Goal: Task Accomplishment & Management: Use online tool/utility

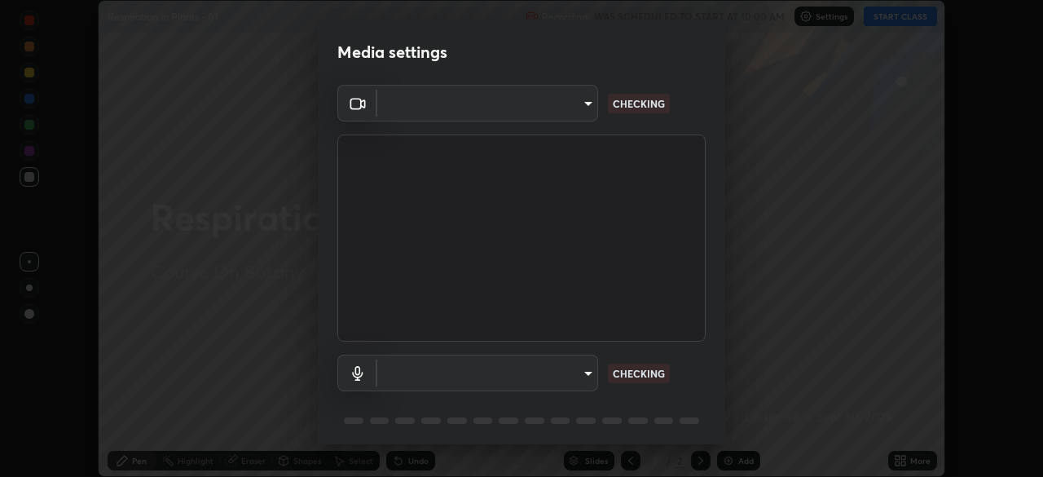
scroll to position [477, 1043]
type input "1c1fc7f170fe0fb63c593947f71fbe7b7276dd803ac4132beb317857cbf647bf"
click at [585, 372] on body "Erase all Respiration in Plants - 01 Recording WAS SCHEDULED TO START AT 10:00 …" at bounding box center [521, 238] width 1043 height 477
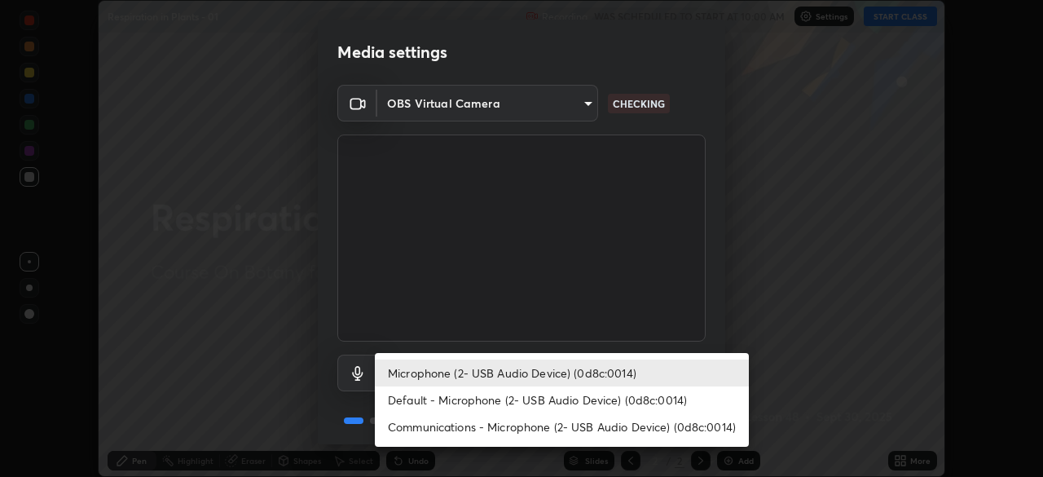
click at [584, 399] on li "Default - Microphone (2- USB Audio Device) (0d8c:0014)" at bounding box center [562, 399] width 374 height 27
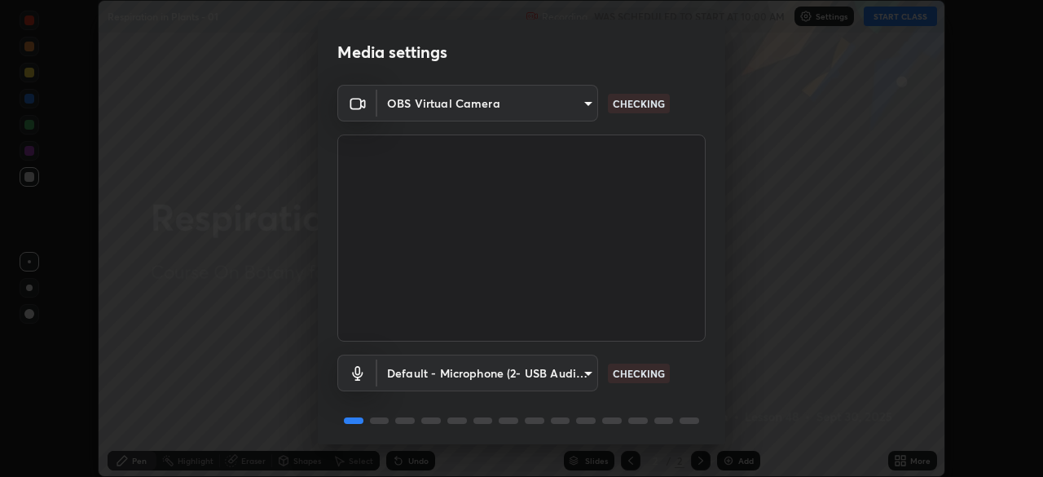
click at [585, 371] on body "Erase all Respiration in Plants - 01 Recording WAS SCHEDULED TO START AT 10:00 …" at bounding box center [521, 238] width 1043 height 477
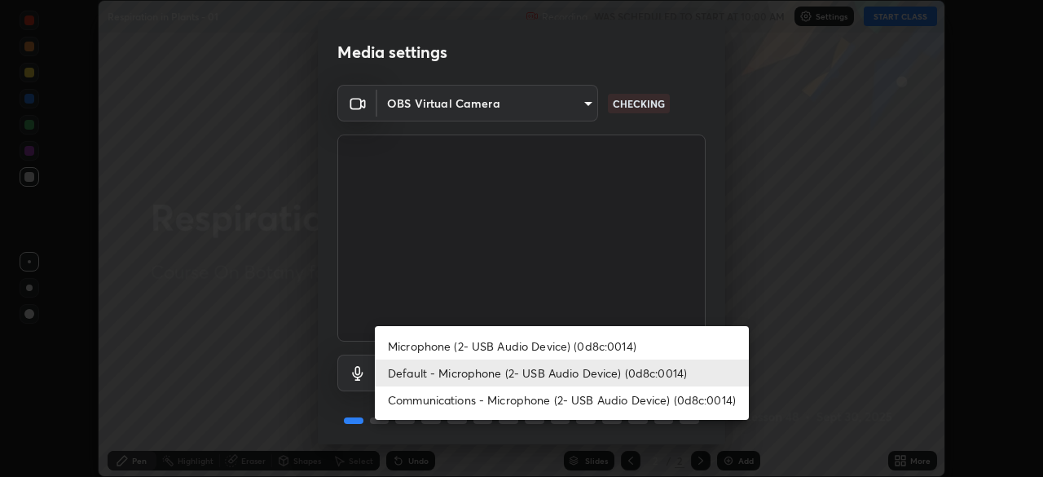
click at [584, 342] on li "Microphone (2- USB Audio Device) (0d8c:0014)" at bounding box center [562, 346] width 374 height 27
type input "775acd5bf9dea67dddcd35884cf77d022ec2c3d2475586dad7815c24ecc843c5"
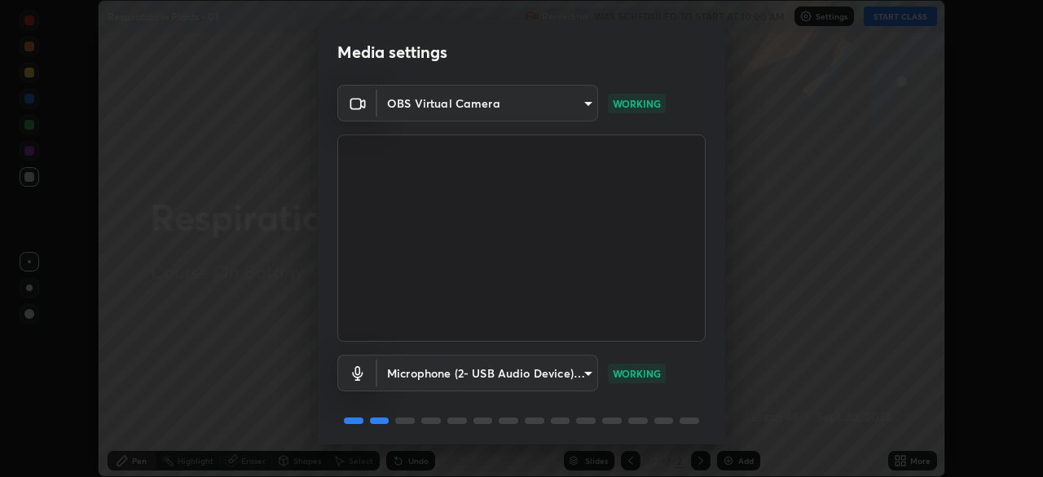
scroll to position [58, 0]
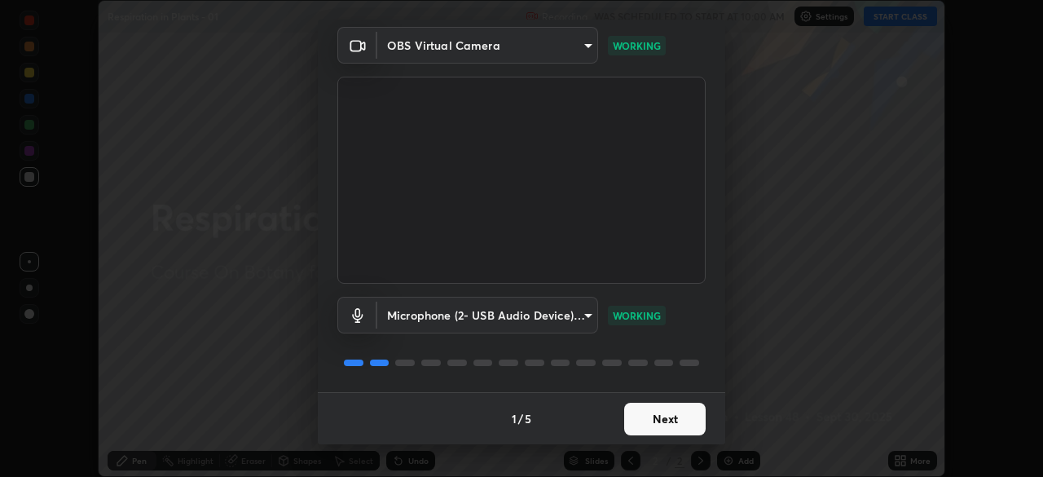
click at [660, 411] on button "Next" at bounding box center [665, 419] width 82 height 33
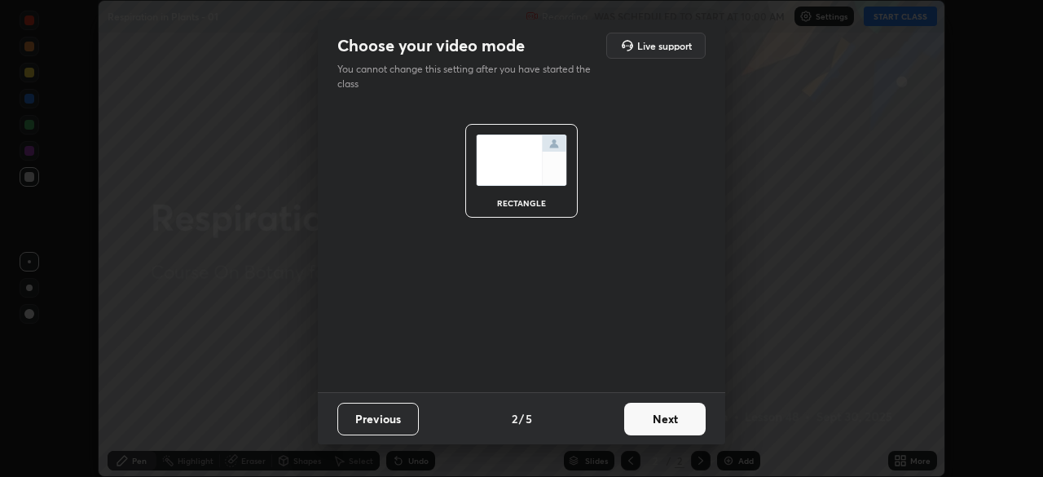
click at [670, 418] on button "Next" at bounding box center [665, 419] width 82 height 33
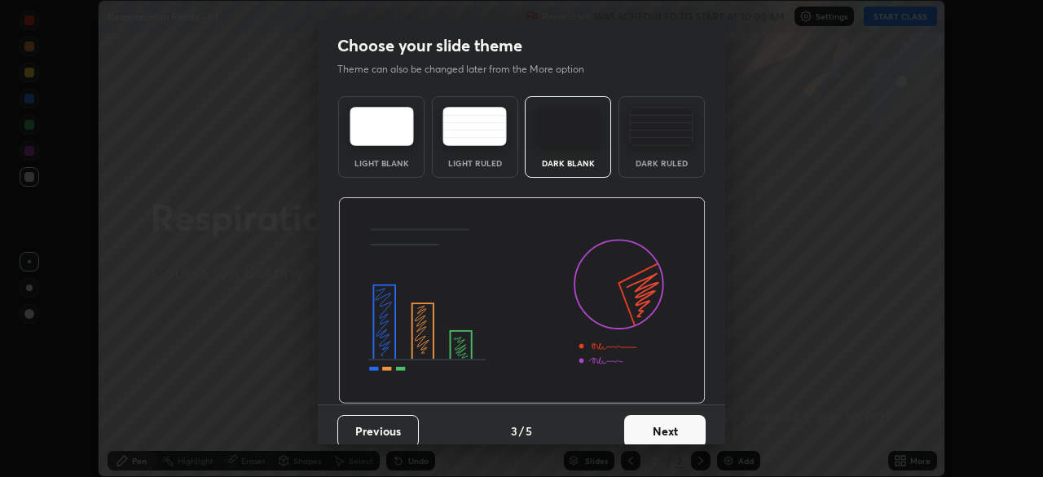
click at [668, 426] on button "Next" at bounding box center [665, 431] width 82 height 33
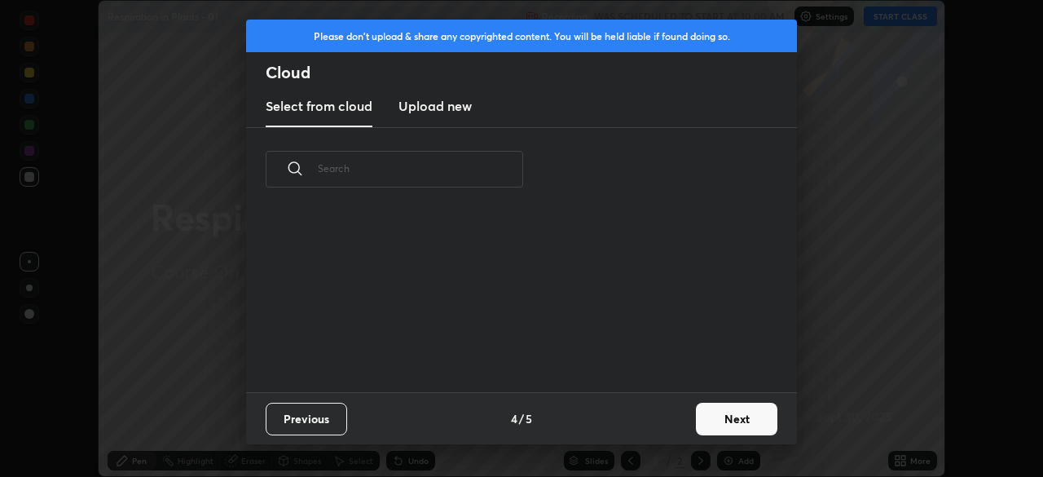
click at [722, 411] on button "Next" at bounding box center [737, 419] width 82 height 33
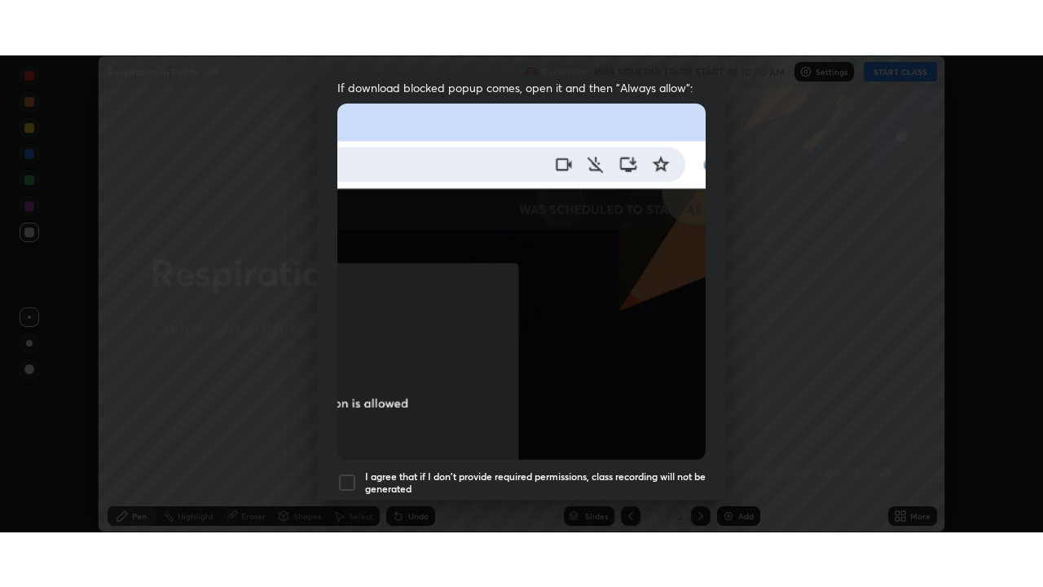
scroll to position [390, 0]
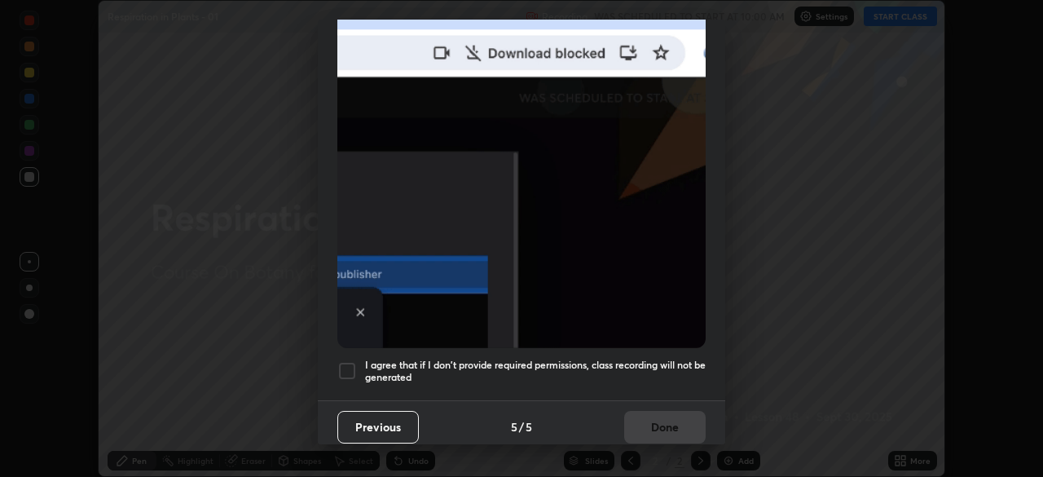
click at [348, 363] on div at bounding box center [347, 371] width 20 height 20
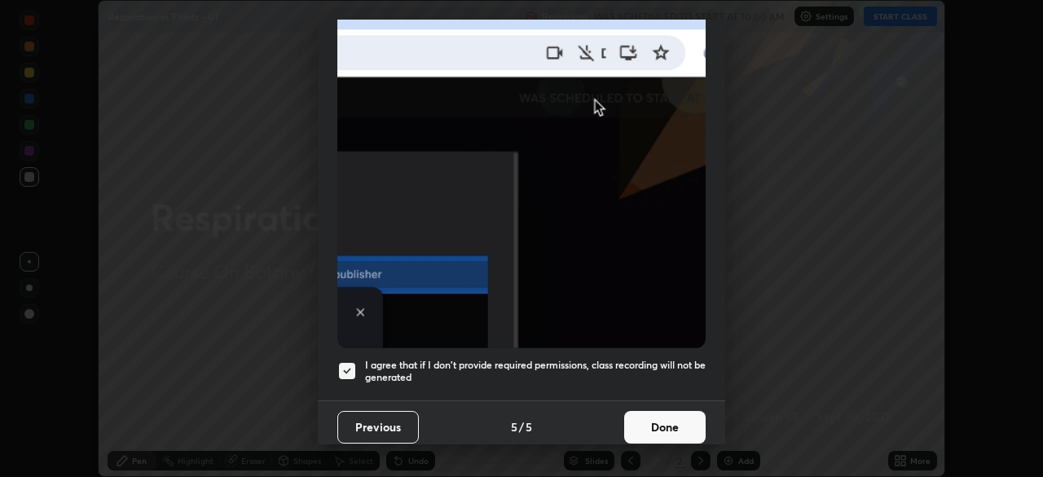
click at [654, 417] on button "Done" at bounding box center [665, 427] width 82 height 33
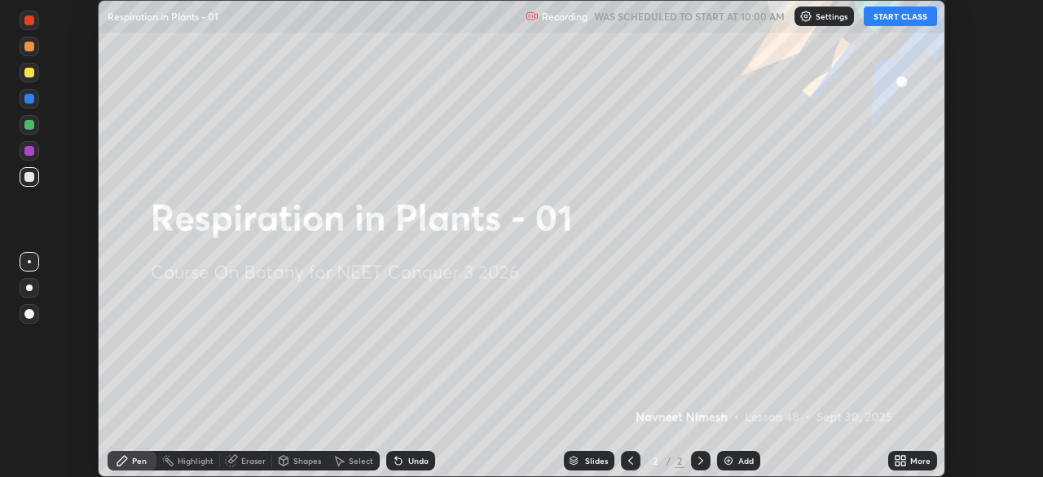
click at [897, 465] on icon at bounding box center [898, 463] width 4 height 4
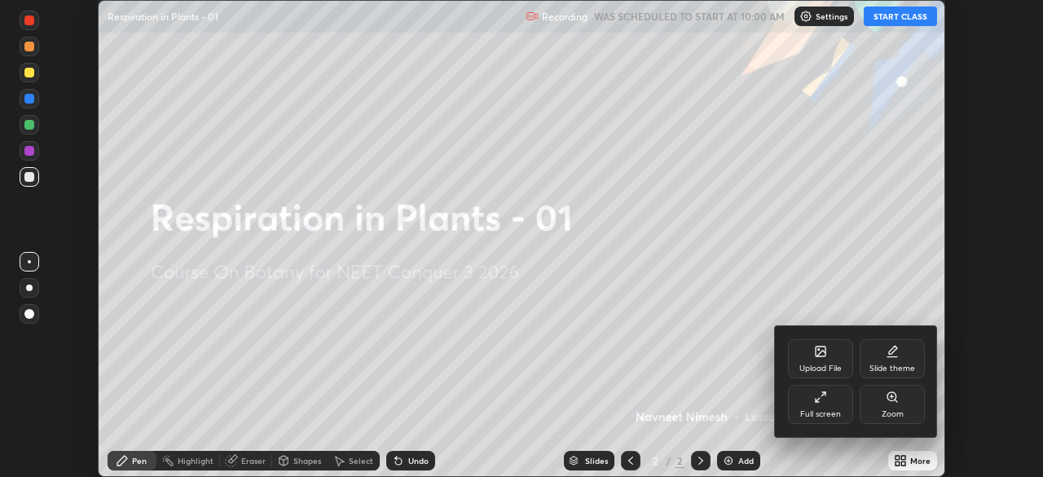
click at [818, 399] on icon at bounding box center [818, 400] width 4 height 4
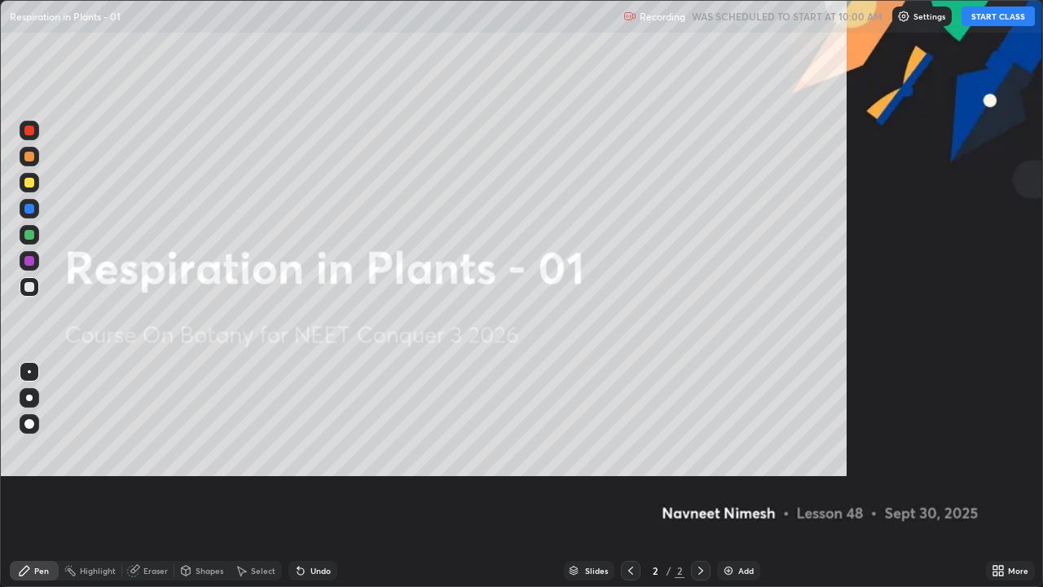
scroll to position [587, 1043]
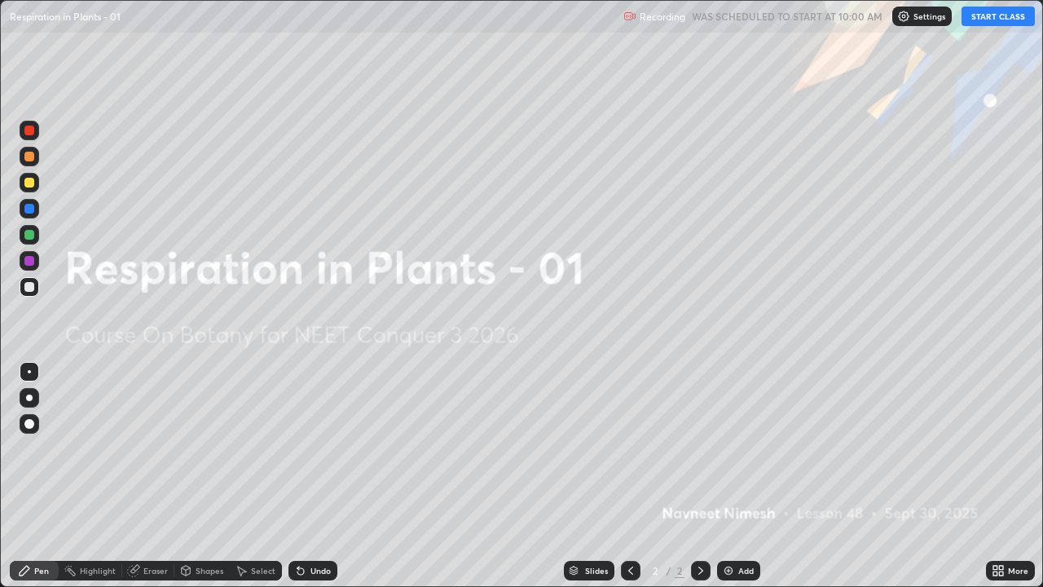
click at [986, 22] on button "START CLASS" at bounding box center [998, 17] width 73 height 20
click at [734, 476] on div "Add" at bounding box center [738, 571] width 43 height 20
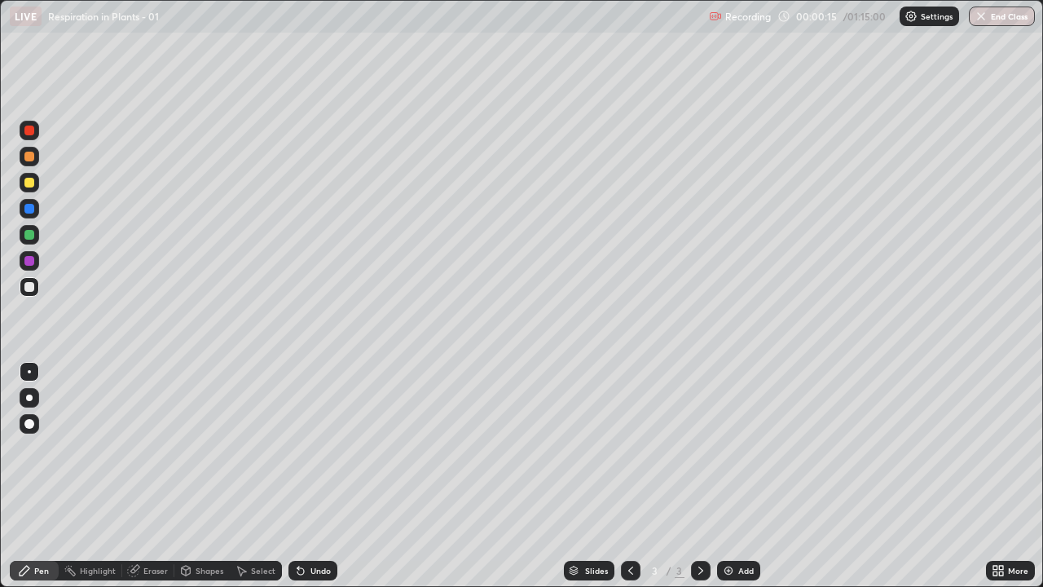
click at [30, 419] on div at bounding box center [29, 424] width 10 height 10
click at [29, 164] on div at bounding box center [30, 157] width 20 height 20
click at [298, 476] on icon at bounding box center [299, 567] width 2 height 2
click at [297, 476] on icon at bounding box center [300, 570] width 13 height 13
click at [28, 289] on div at bounding box center [29, 287] width 10 height 10
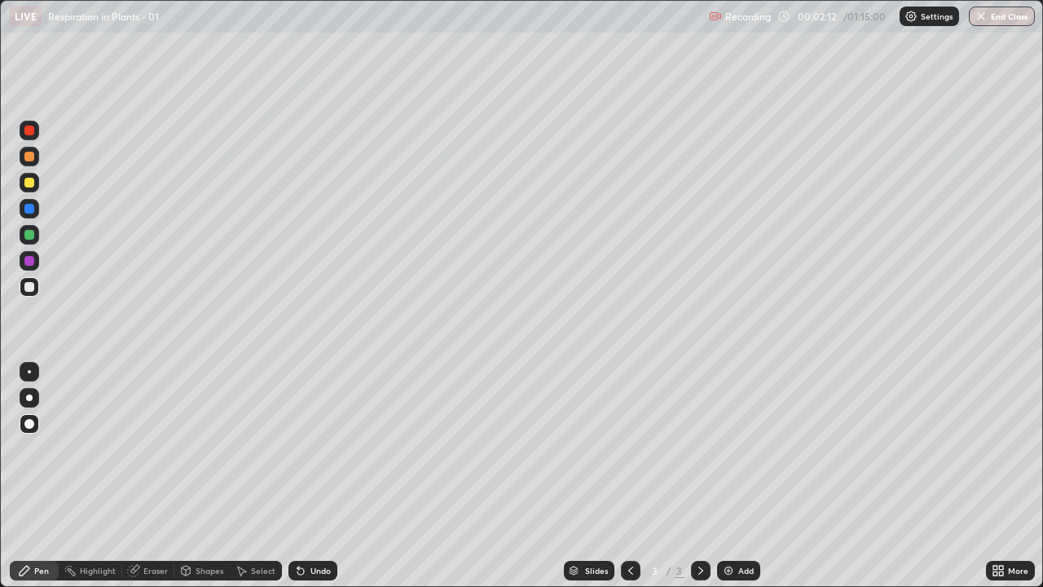
click at [37, 259] on div at bounding box center [30, 261] width 20 height 20
click at [37, 287] on div at bounding box center [30, 287] width 20 height 20
click at [30, 185] on div at bounding box center [29, 183] width 10 height 10
click at [26, 238] on div at bounding box center [29, 235] width 10 height 10
click at [28, 290] on div at bounding box center [29, 287] width 10 height 10
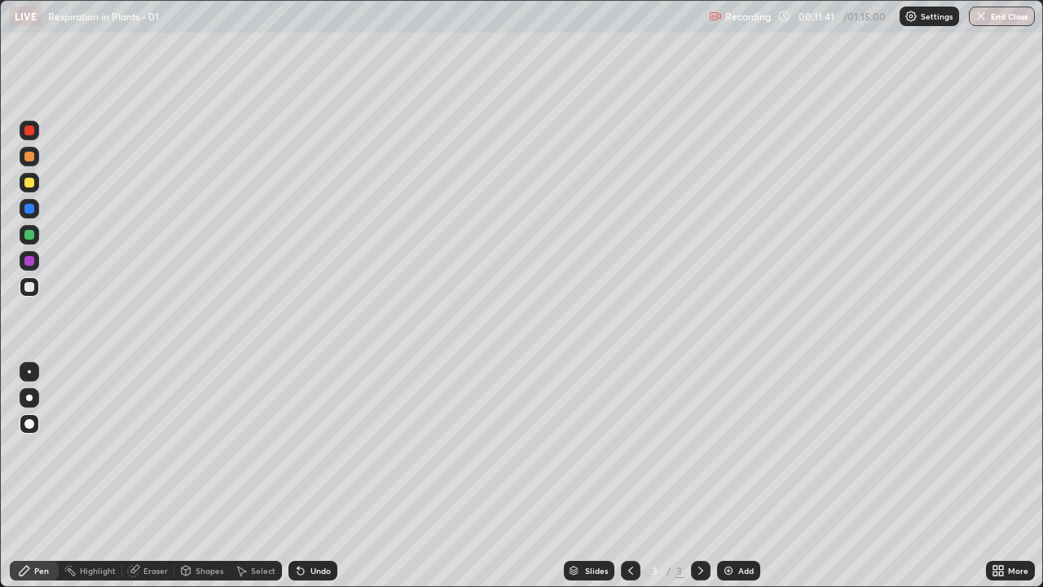
click at [35, 288] on div at bounding box center [30, 287] width 20 height 20
click at [33, 235] on div at bounding box center [29, 235] width 10 height 10
click at [33, 160] on div at bounding box center [30, 157] width 20 height 20
click at [29, 236] on div at bounding box center [29, 235] width 10 height 10
click at [31, 286] on div at bounding box center [29, 287] width 10 height 10
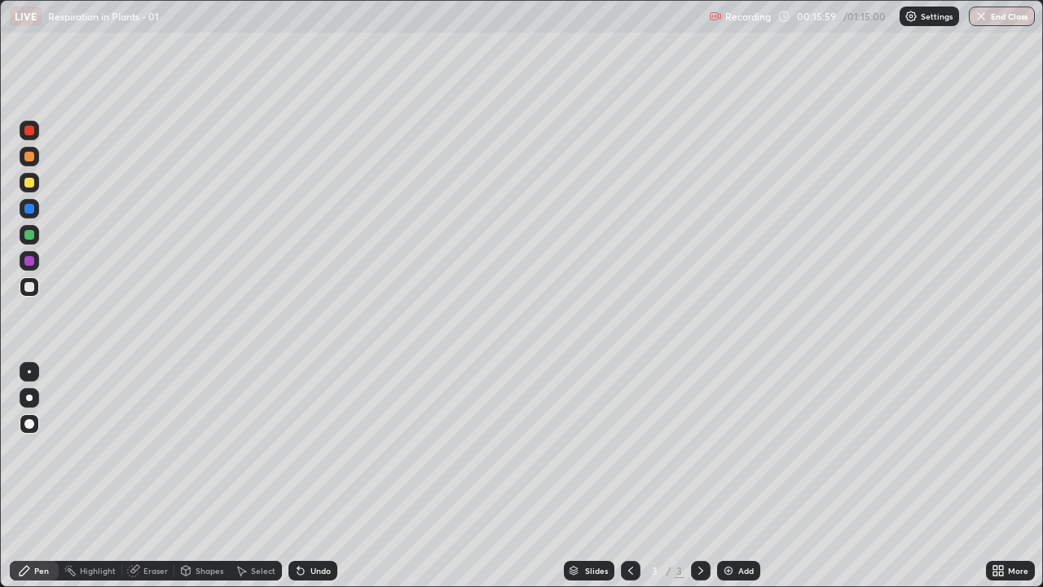
click at [741, 476] on div "Add" at bounding box center [745, 570] width 15 height 8
click at [149, 476] on div "Eraser" at bounding box center [148, 571] width 52 height 20
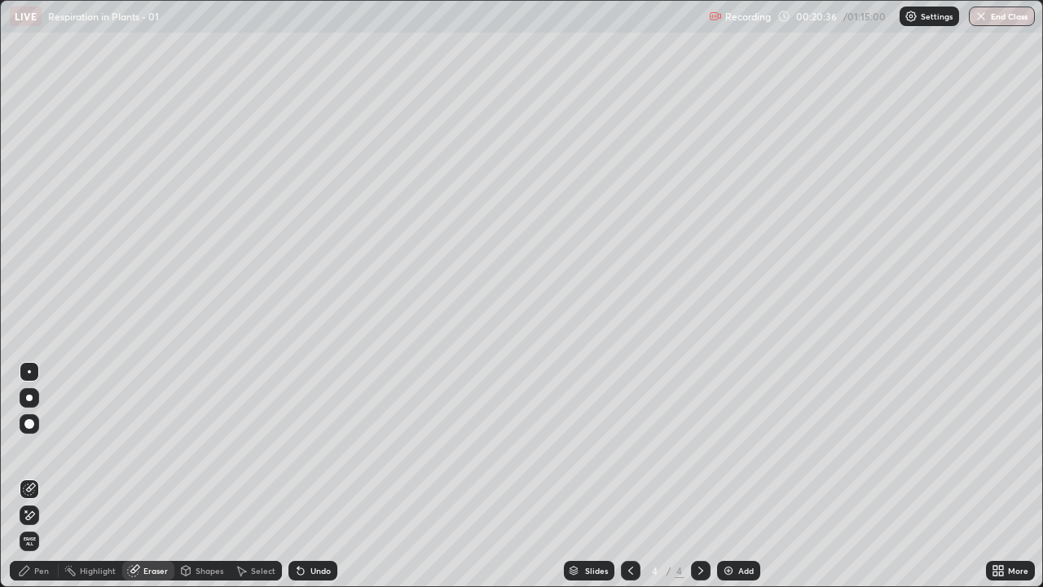
click at [26, 476] on icon at bounding box center [26, 511] width 2 height 2
click at [49, 476] on div "Pen" at bounding box center [34, 571] width 49 height 20
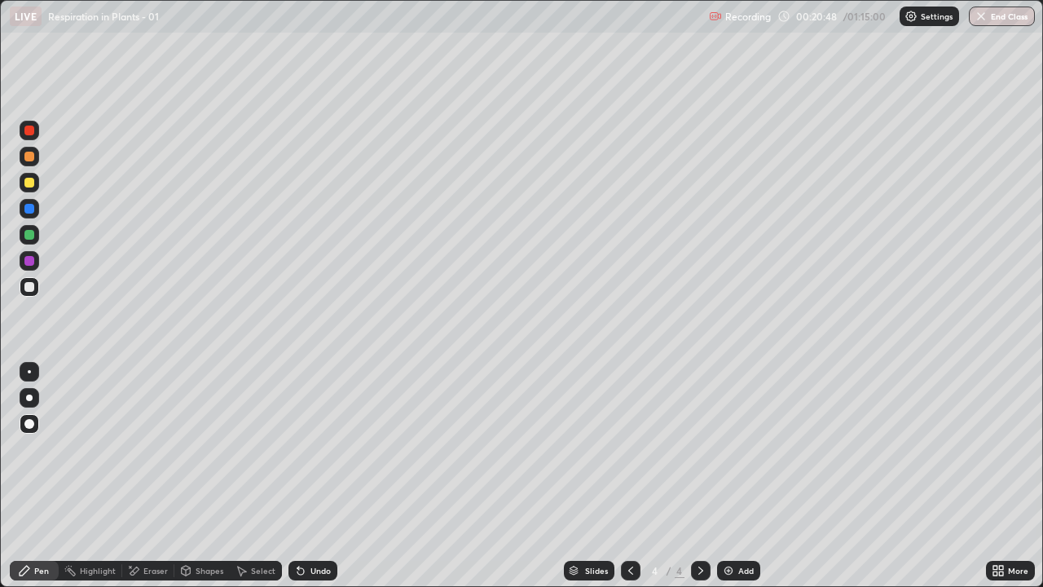
click at [32, 288] on div at bounding box center [29, 287] width 10 height 10
click at [29, 287] on div at bounding box center [29, 287] width 10 height 10
click at [26, 423] on div at bounding box center [29, 424] width 10 height 10
click at [33, 289] on div at bounding box center [29, 287] width 10 height 10
click at [33, 154] on div at bounding box center [29, 157] width 10 height 10
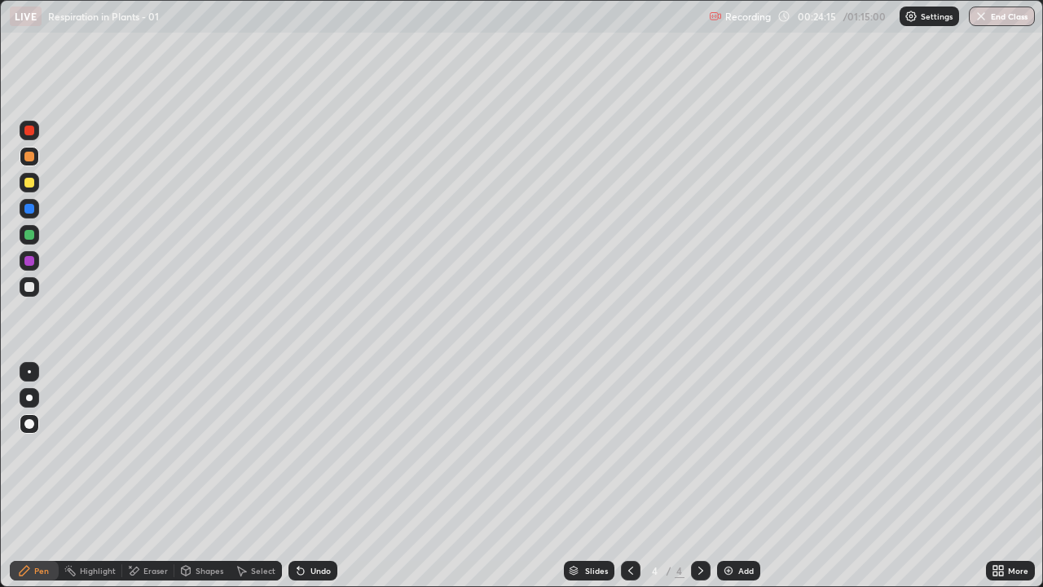
click at [33, 287] on div at bounding box center [29, 287] width 10 height 10
click at [29, 288] on div at bounding box center [29, 287] width 10 height 10
click at [30, 287] on div at bounding box center [29, 287] width 10 height 10
click at [738, 476] on div "Add" at bounding box center [745, 570] width 15 height 8
click at [37, 239] on div at bounding box center [30, 235] width 20 height 20
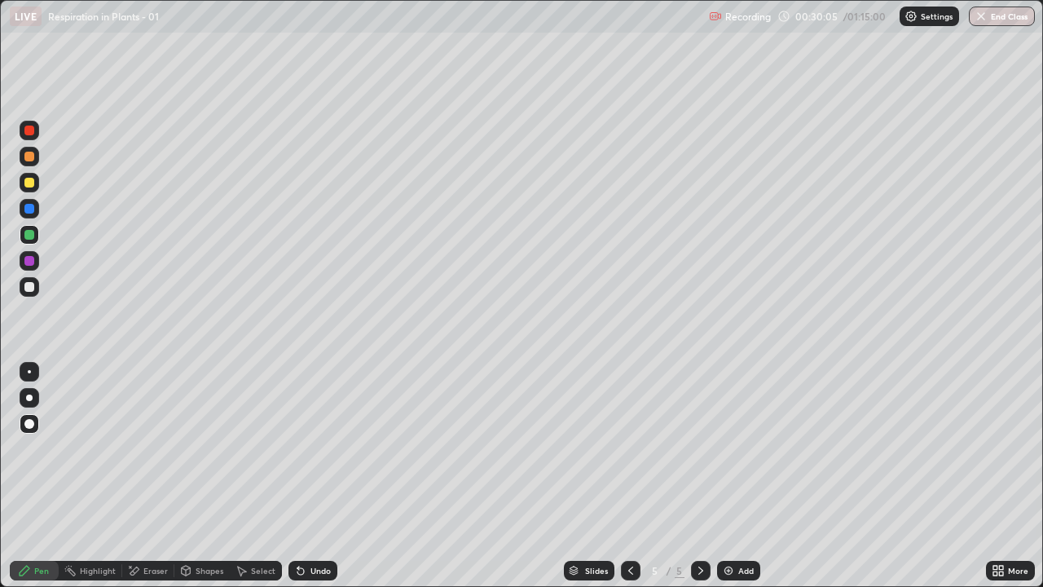
click at [30, 287] on div at bounding box center [29, 287] width 10 height 10
click at [31, 186] on div at bounding box center [29, 183] width 10 height 10
click at [33, 158] on div at bounding box center [29, 157] width 10 height 10
click at [31, 235] on div at bounding box center [29, 235] width 10 height 10
click at [30, 286] on div at bounding box center [29, 287] width 10 height 10
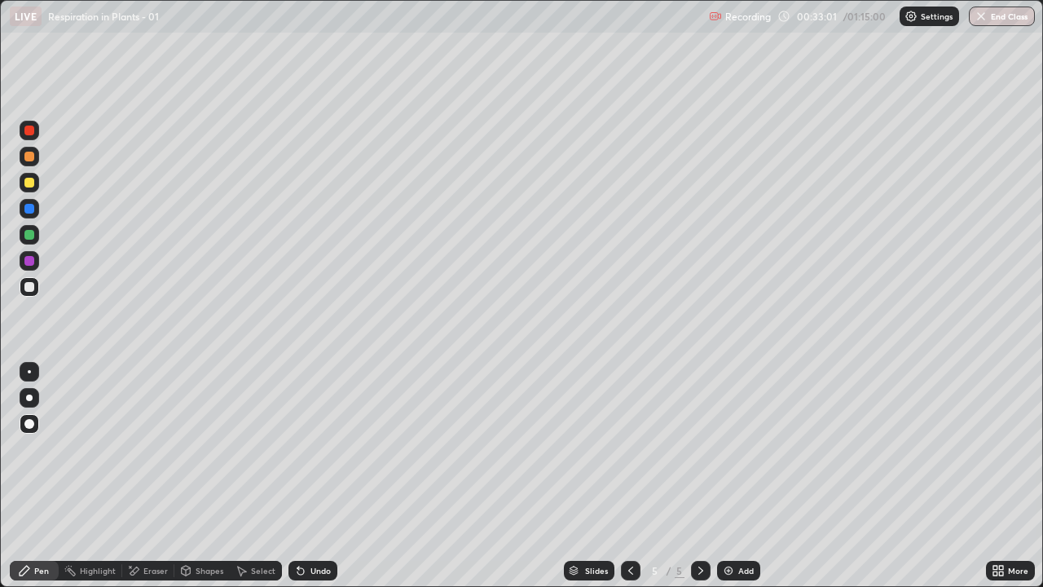
click at [31, 184] on div at bounding box center [29, 183] width 10 height 10
click at [29, 286] on div at bounding box center [29, 287] width 10 height 10
click at [312, 476] on div "Undo" at bounding box center [313, 571] width 49 height 20
click at [315, 476] on div "Undo" at bounding box center [321, 570] width 20 height 8
click at [25, 284] on div at bounding box center [29, 287] width 10 height 10
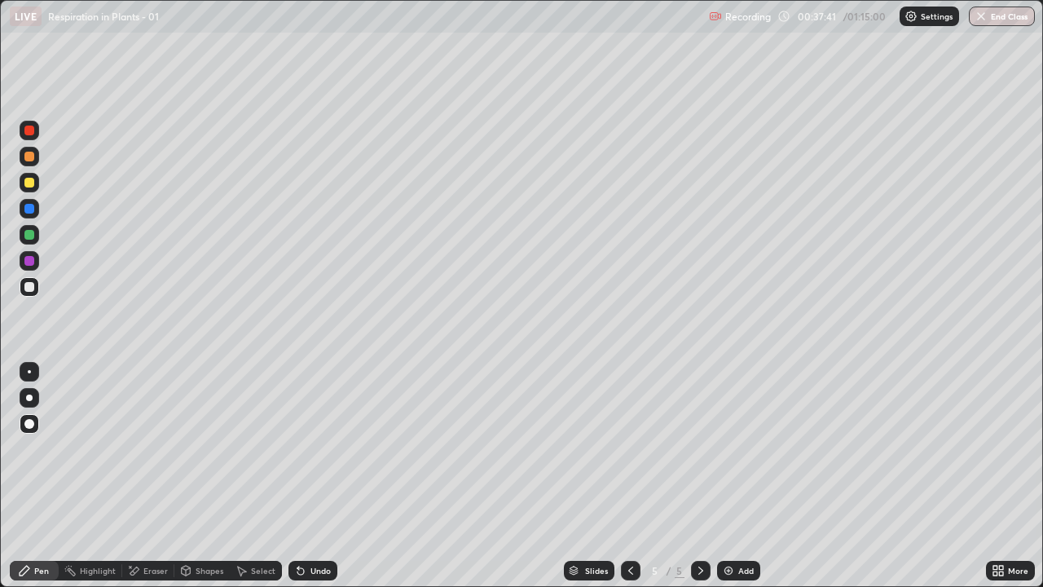
click at [310, 476] on div "Undo" at bounding box center [313, 571] width 49 height 20
click at [304, 476] on icon at bounding box center [300, 570] width 13 height 13
click at [33, 156] on div at bounding box center [29, 157] width 10 height 10
click at [28, 208] on div at bounding box center [29, 209] width 10 height 10
click at [31, 236] on div at bounding box center [29, 235] width 10 height 10
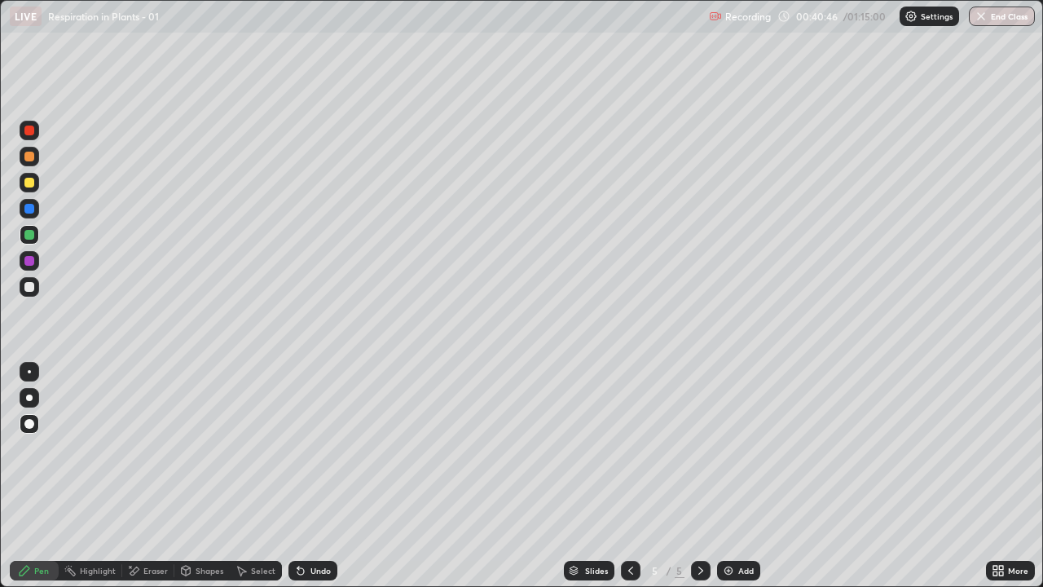
click at [29, 288] on div at bounding box center [29, 287] width 10 height 10
click at [728, 476] on img at bounding box center [728, 570] width 13 height 13
click at [29, 157] on div at bounding box center [29, 157] width 10 height 10
click at [32, 285] on div at bounding box center [29, 287] width 10 height 10
click at [37, 238] on div at bounding box center [30, 235] width 20 height 20
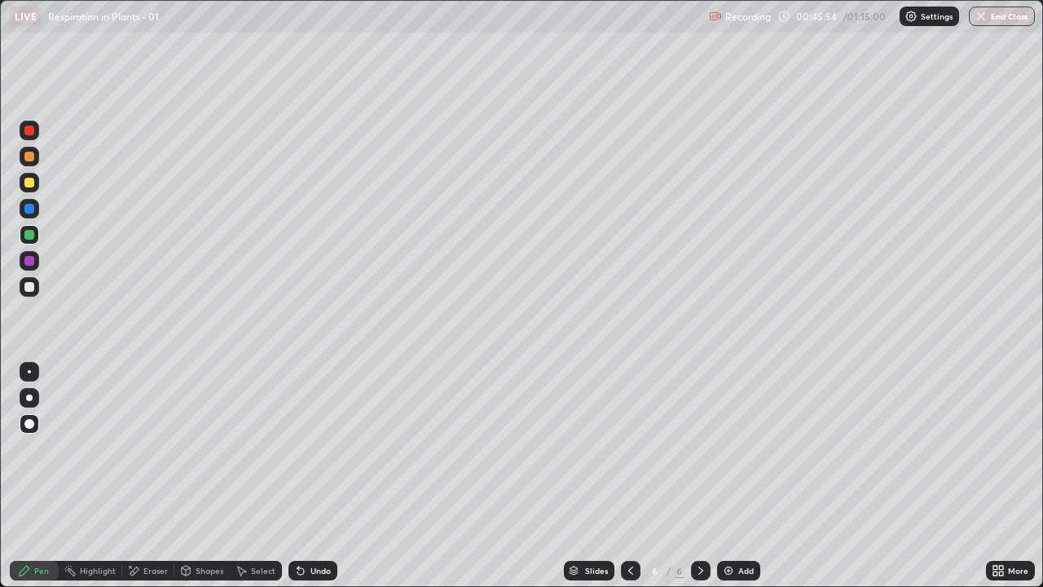
click at [37, 289] on div at bounding box center [30, 287] width 20 height 20
click at [149, 476] on div "Eraser" at bounding box center [155, 570] width 24 height 8
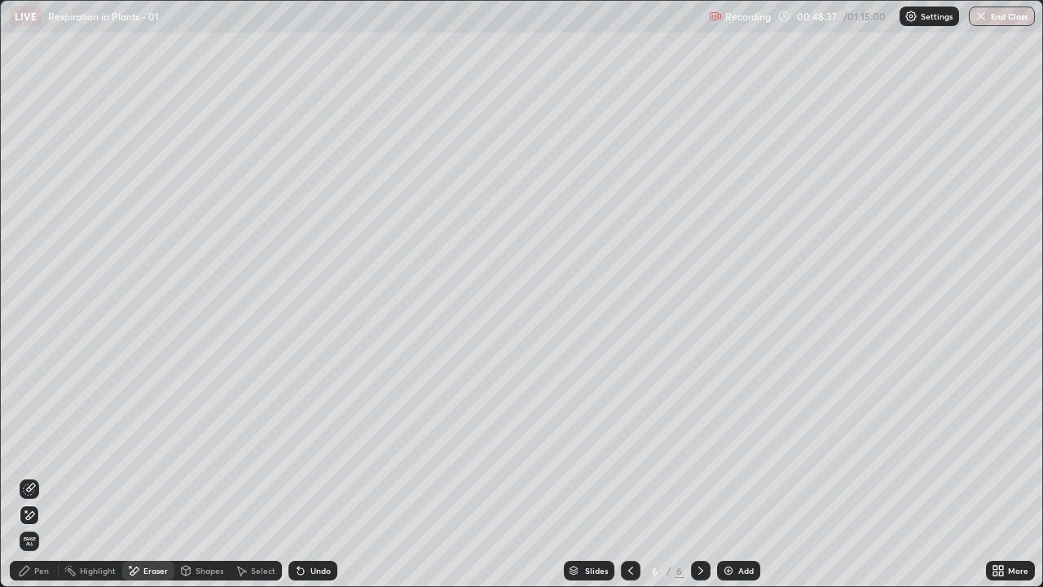
click at [45, 476] on div "Pen" at bounding box center [34, 571] width 49 height 20
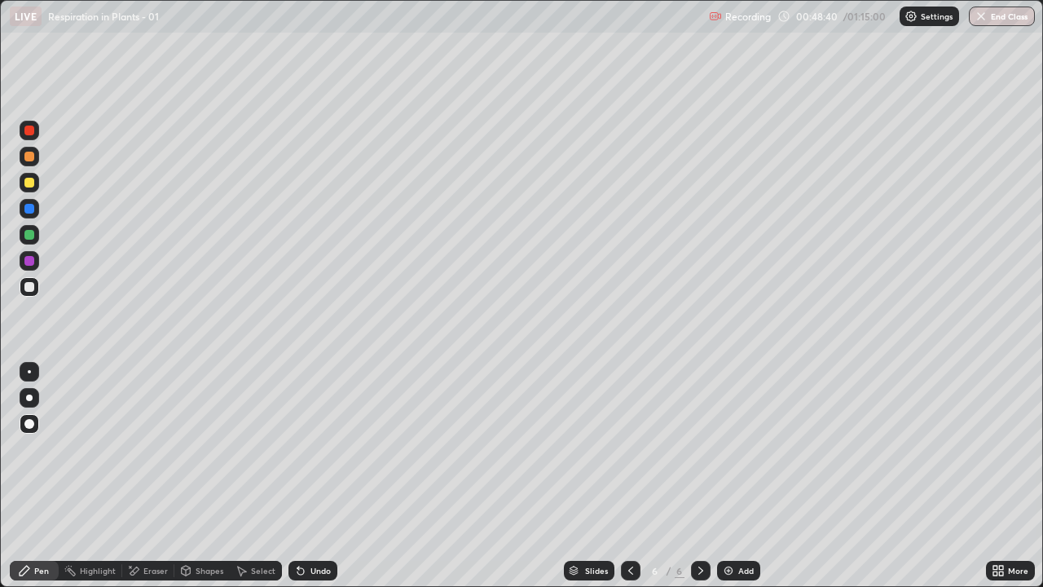
click at [149, 476] on div "Eraser" at bounding box center [155, 570] width 24 height 8
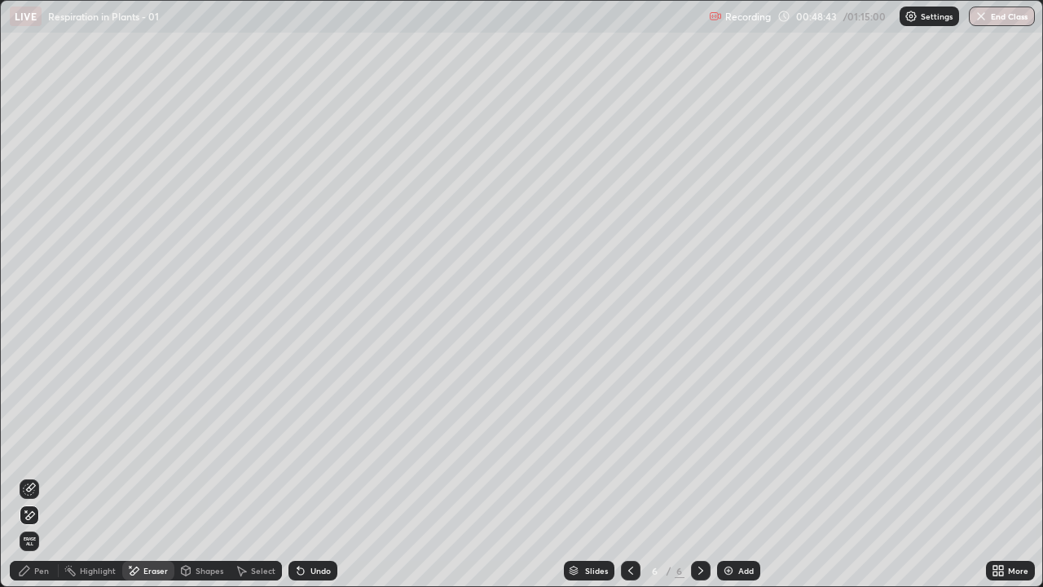
click at [43, 476] on div "Pen" at bounding box center [41, 570] width 15 height 8
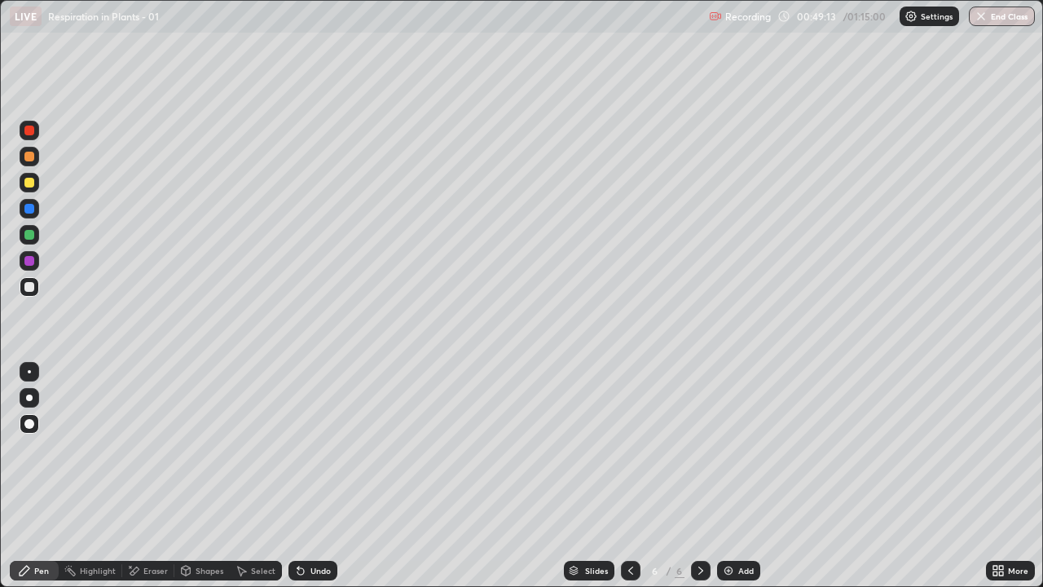
click at [298, 476] on icon at bounding box center [299, 567] width 2 height 2
click at [142, 476] on div "Eraser" at bounding box center [148, 571] width 52 height 20
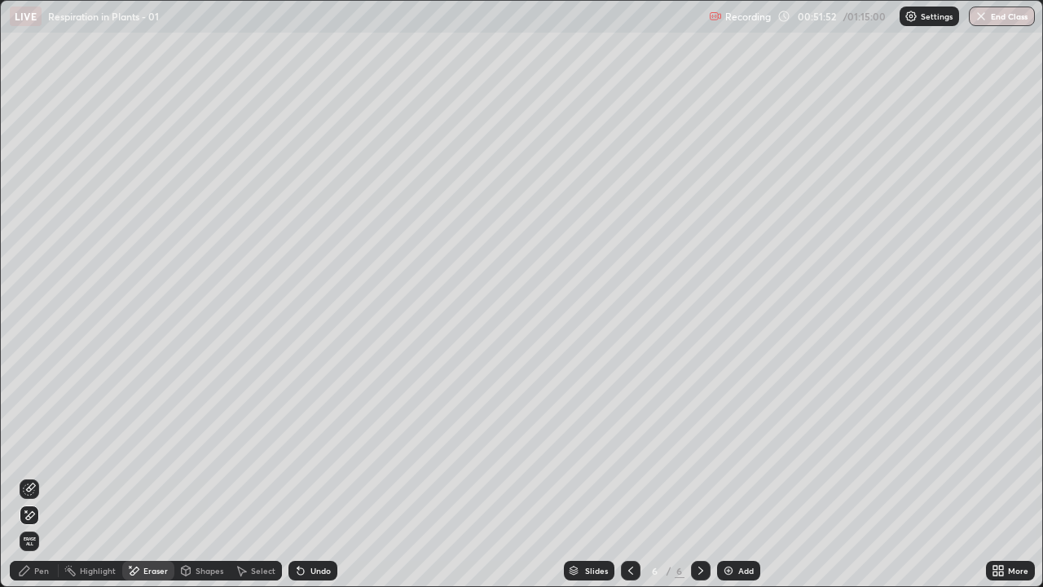
click at [26, 476] on icon at bounding box center [26, 511] width 2 height 2
click at [51, 476] on div "Pen" at bounding box center [34, 571] width 49 height 20
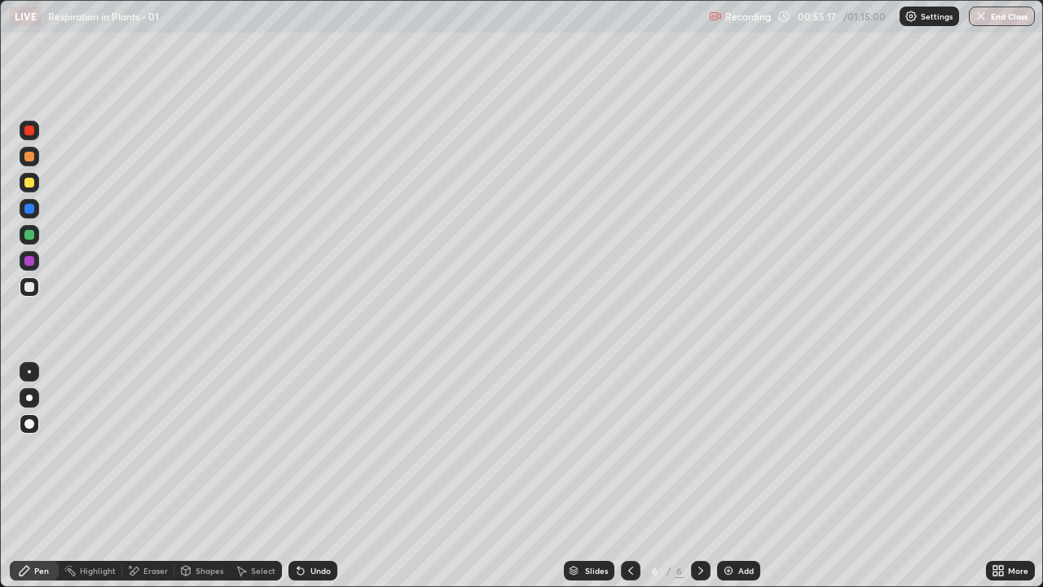
click at [152, 476] on div "Eraser" at bounding box center [155, 570] width 24 height 8
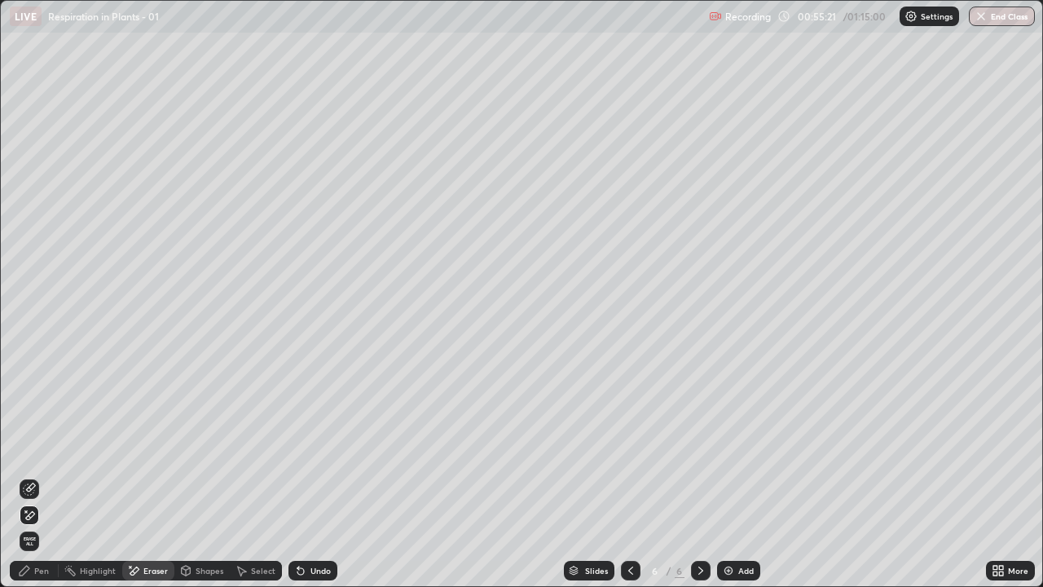
click at [43, 476] on div "Pen" at bounding box center [34, 571] width 49 height 20
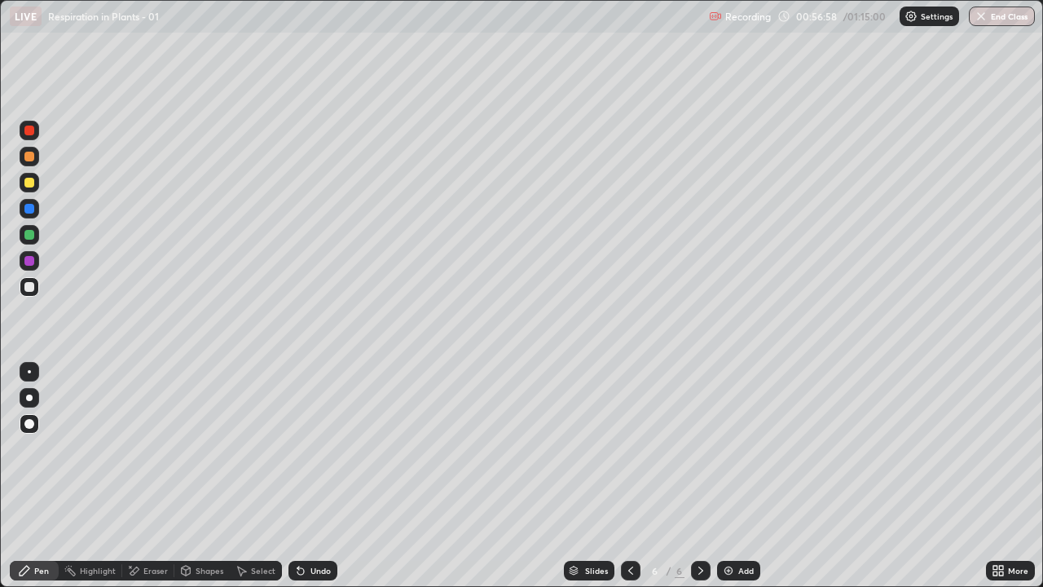
click at [735, 476] on div "Add" at bounding box center [738, 571] width 43 height 20
click at [33, 159] on div at bounding box center [29, 157] width 10 height 10
click at [29, 288] on div at bounding box center [29, 287] width 10 height 10
click at [30, 183] on div at bounding box center [29, 183] width 10 height 10
click at [32, 259] on div at bounding box center [29, 261] width 10 height 10
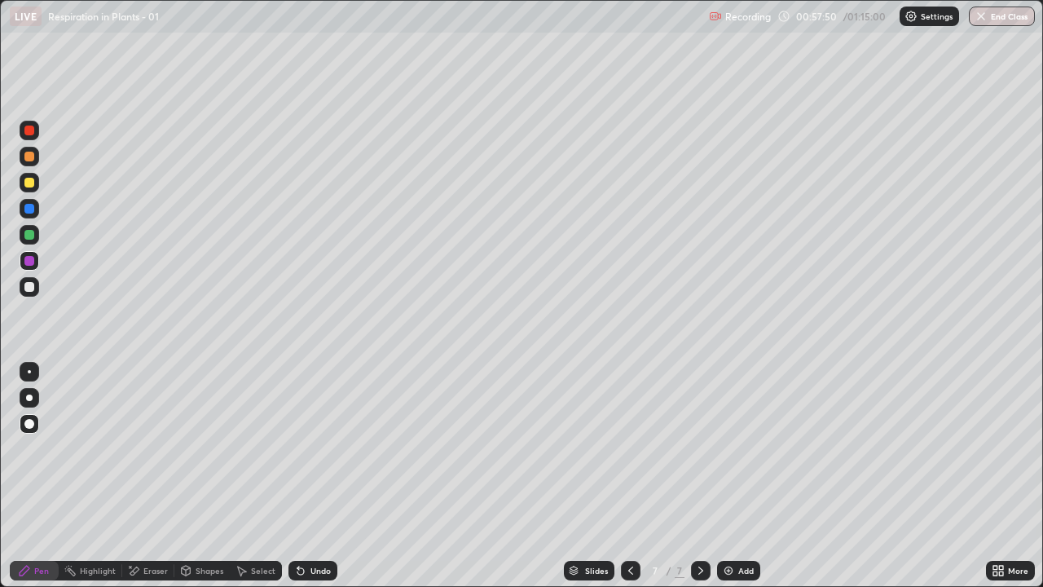
click at [35, 287] on div at bounding box center [30, 287] width 20 height 20
click at [33, 184] on div at bounding box center [29, 183] width 10 height 10
click at [298, 476] on icon at bounding box center [299, 567] width 2 height 2
click at [29, 214] on div at bounding box center [30, 209] width 20 height 20
click at [30, 235] on div at bounding box center [29, 235] width 10 height 10
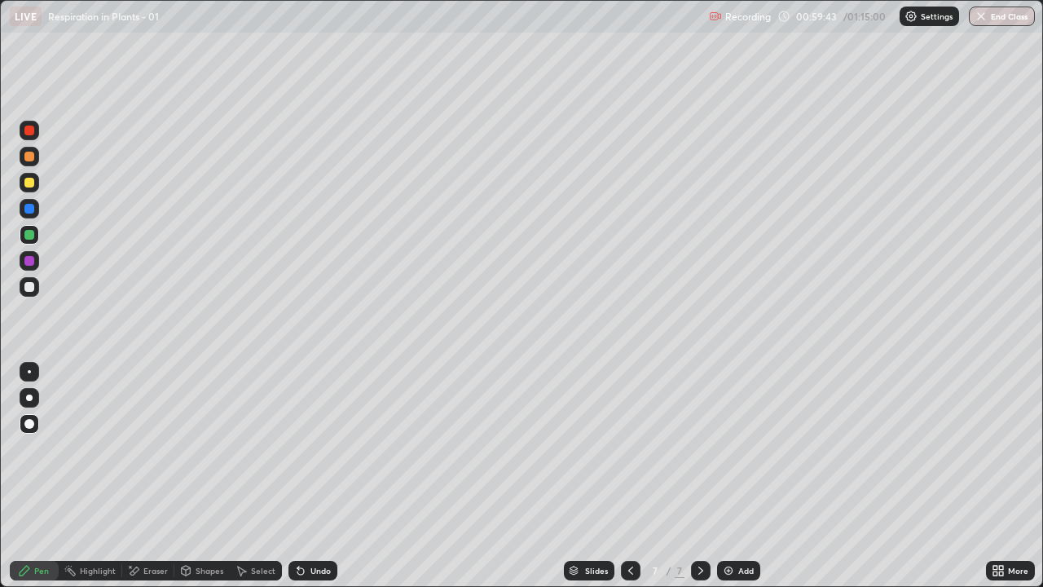
click at [27, 233] on div at bounding box center [29, 235] width 10 height 10
click at [298, 476] on icon at bounding box center [301, 571] width 7 height 7
click at [298, 476] on icon at bounding box center [299, 567] width 2 height 2
click at [29, 287] on div at bounding box center [29, 287] width 10 height 10
click at [310, 476] on div "Undo" at bounding box center [313, 571] width 49 height 20
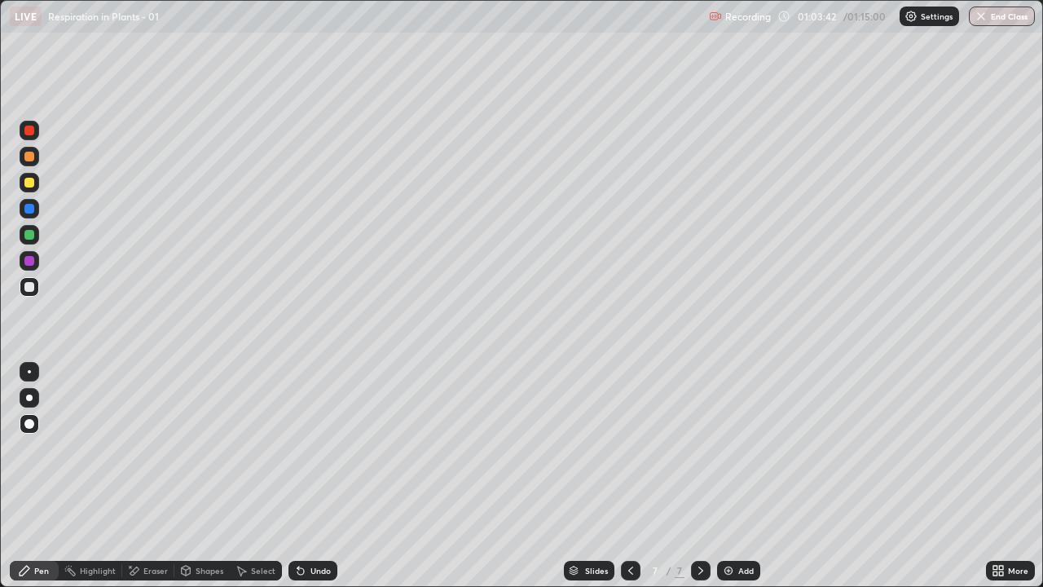
click at [310, 476] on div "Undo" at bounding box center [313, 571] width 49 height 20
click at [311, 476] on div "Undo" at bounding box center [313, 571] width 49 height 20
click at [729, 476] on img at bounding box center [728, 570] width 13 height 13
click at [30, 159] on div at bounding box center [29, 157] width 10 height 10
click at [29, 258] on div at bounding box center [29, 261] width 10 height 10
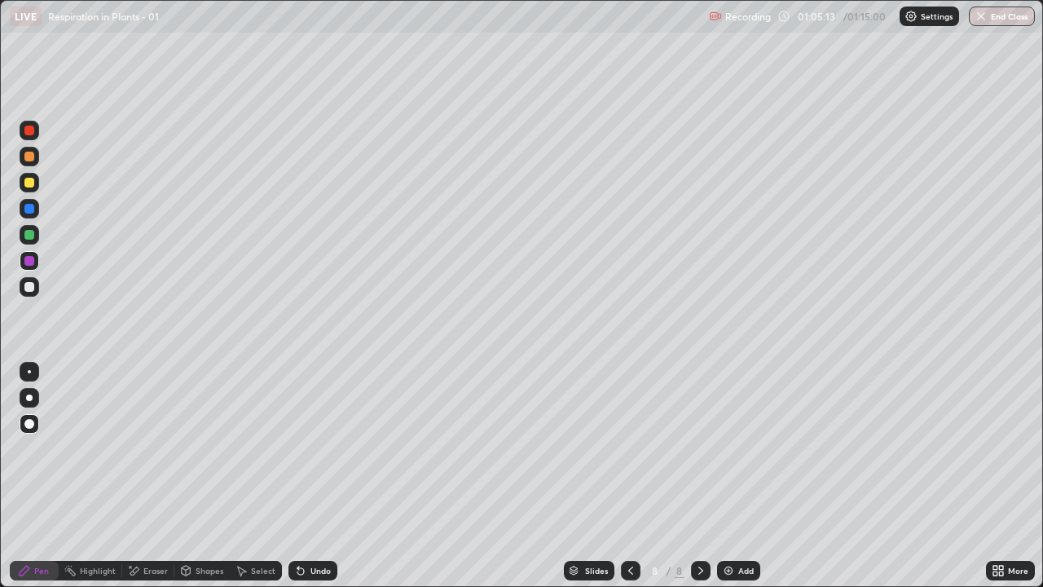
click at [31, 287] on div at bounding box center [29, 287] width 10 height 10
click at [29, 288] on div at bounding box center [29, 287] width 10 height 10
click at [31, 236] on div at bounding box center [29, 235] width 10 height 10
click at [33, 288] on div at bounding box center [29, 287] width 10 height 10
click at [29, 234] on div at bounding box center [29, 235] width 10 height 10
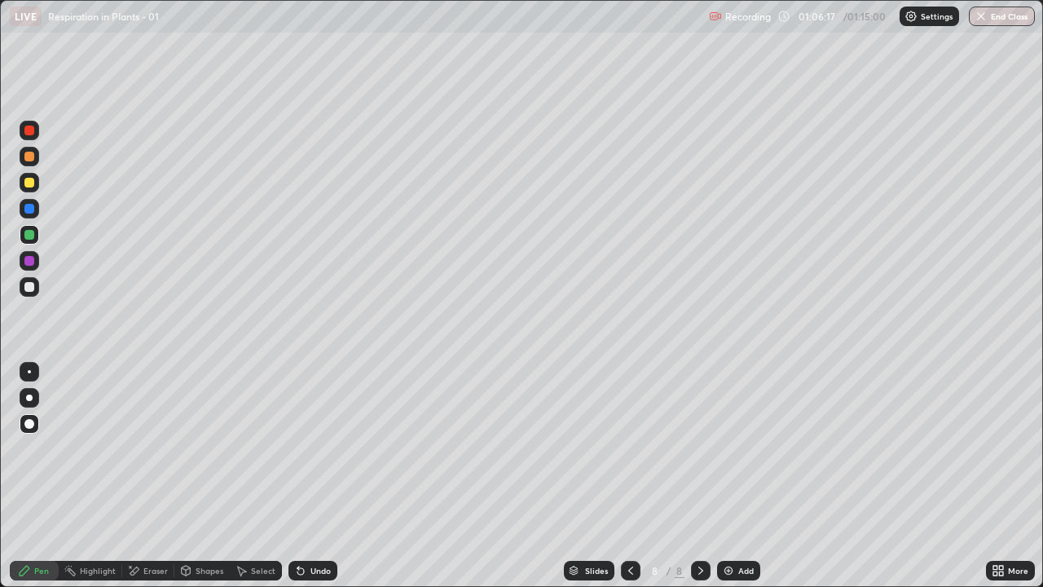
click at [37, 286] on div at bounding box center [30, 287] width 20 height 20
click at [308, 476] on div "Undo" at bounding box center [313, 571] width 49 height 20
click at [32, 236] on div at bounding box center [29, 235] width 10 height 10
click at [29, 288] on div at bounding box center [29, 287] width 10 height 10
click at [29, 235] on div at bounding box center [29, 235] width 10 height 10
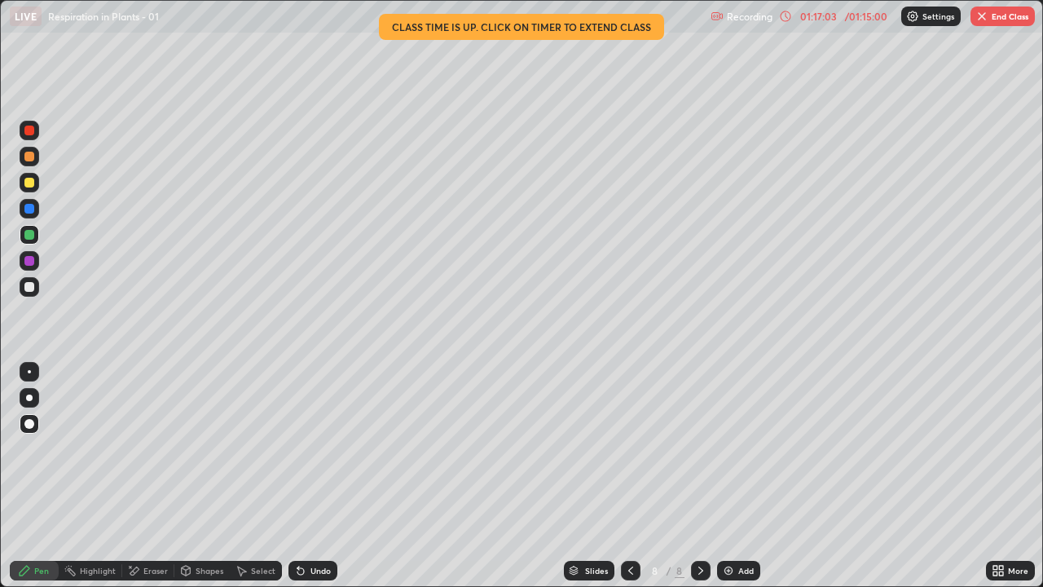
click at [1009, 15] on button "End Class" at bounding box center [1003, 17] width 64 height 20
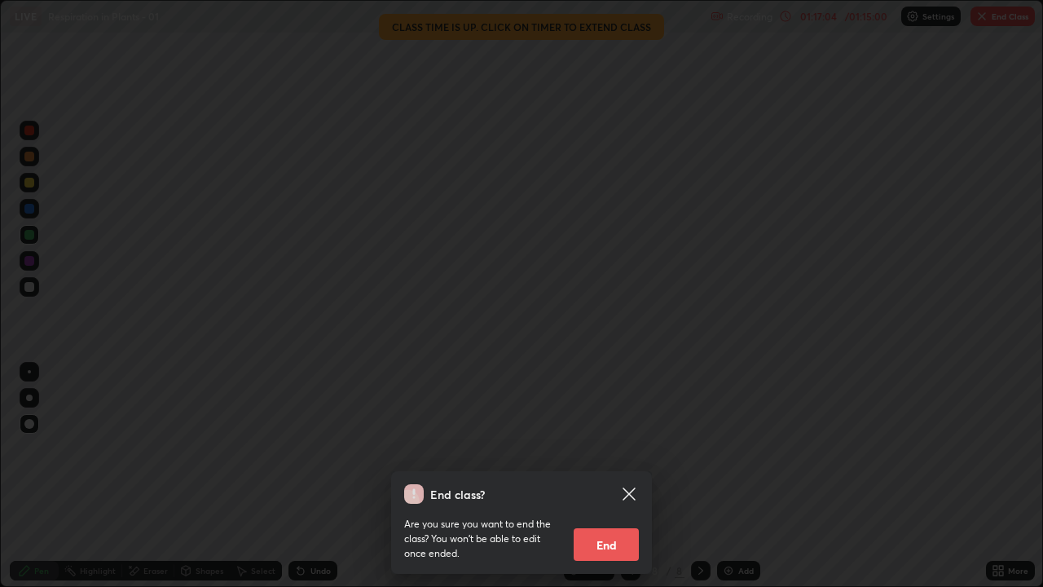
click at [597, 476] on button "End" at bounding box center [606, 544] width 65 height 33
